Goal: Task Accomplishment & Management: Complete application form

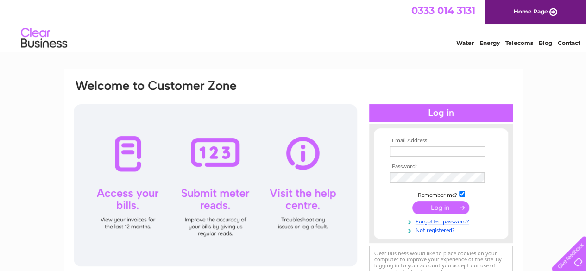
click at [431, 159] on td at bounding box center [441, 161] width 108 height 5
click at [429, 155] on input "text" at bounding box center [437, 151] width 95 height 10
type input "info@customisekitchensandbedrooms.co.uk"
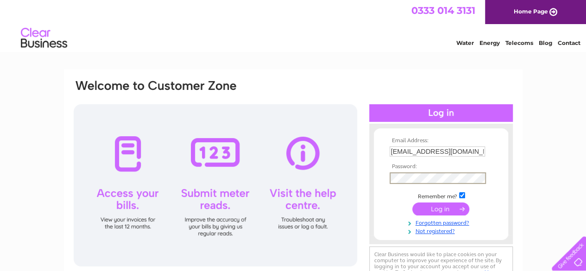
click at [413, 203] on input "submit" at bounding box center [441, 209] width 57 height 13
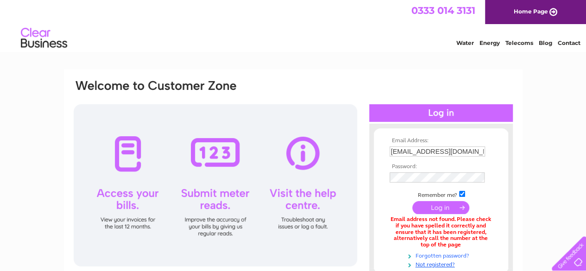
click at [441, 257] on link "Forgotten password?" at bounding box center [442, 255] width 105 height 9
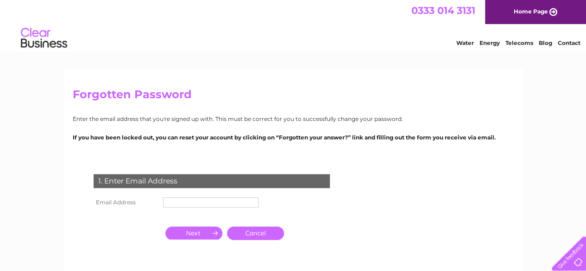
click at [173, 206] on input "text" at bounding box center [210, 202] width 95 height 10
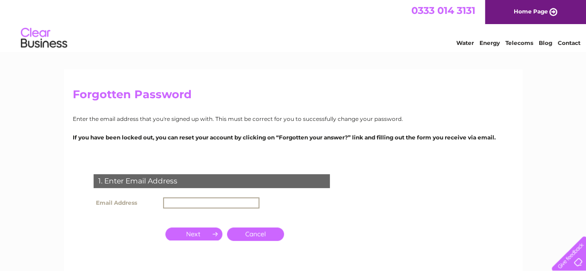
type input "info@customisekitchensandbedrooms.co.uk"
click at [200, 241] on td at bounding box center [194, 234] width 62 height 18
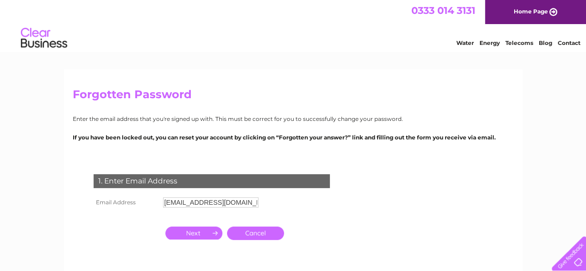
click at [175, 236] on input "button" at bounding box center [193, 233] width 57 height 13
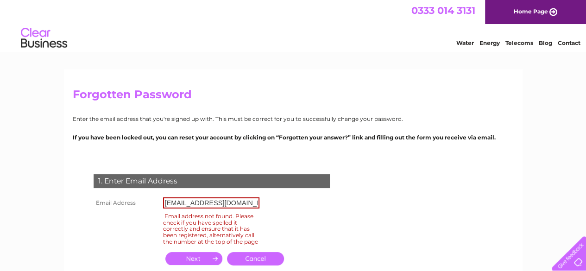
click at [256, 265] on link "Cancel" at bounding box center [255, 258] width 57 height 13
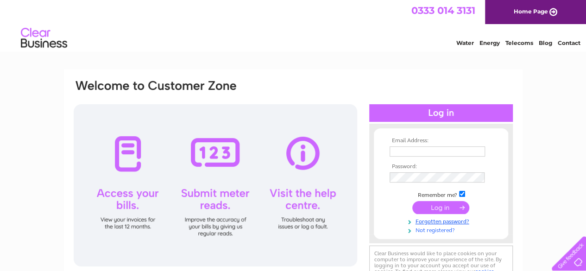
click at [447, 233] on link "Not registered?" at bounding box center [442, 229] width 105 height 9
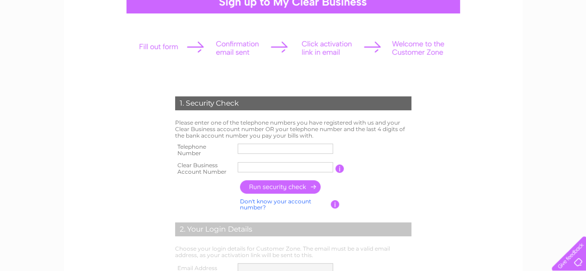
scroll to position [102, 0]
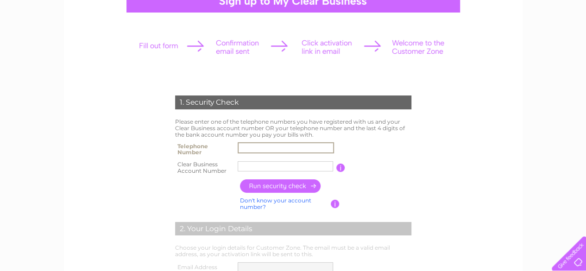
click at [257, 149] on input "text" at bounding box center [286, 147] width 96 height 11
type input "01246203333"
click at [276, 166] on input "text" at bounding box center [286, 166] width 96 height 11
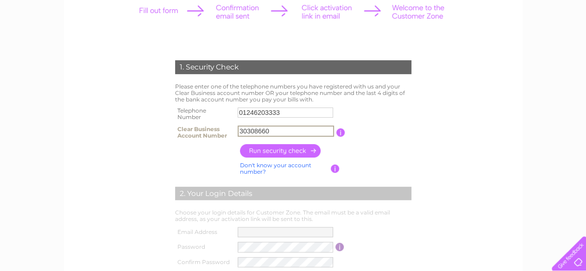
scroll to position [139, 0]
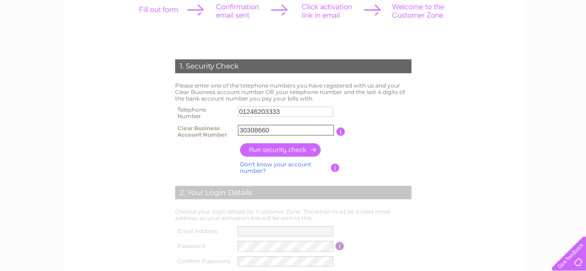
type input "30308660"
click at [275, 150] on input "button" at bounding box center [281, 149] width 82 height 13
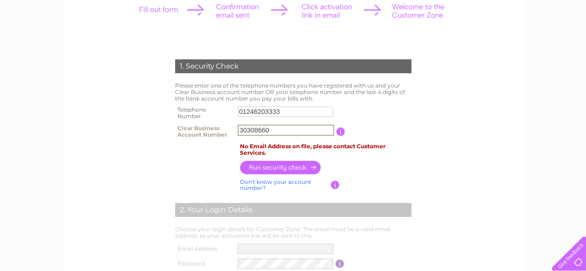
click at [286, 134] on input "30308660" at bounding box center [286, 130] width 96 height 11
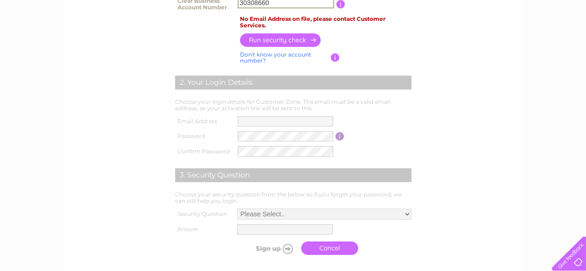
scroll to position [265, 0]
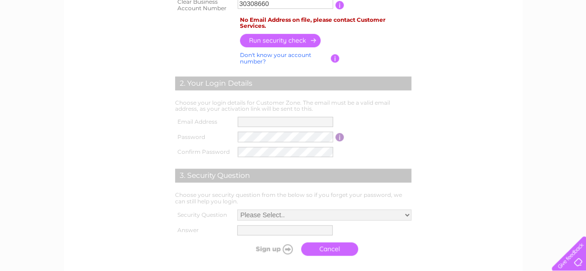
click at [343, 196] on td "Choose your security question from the below so if you forget your password, we…" at bounding box center [293, 199] width 241 height 18
